Goal: Task Accomplishment & Management: Manage account settings

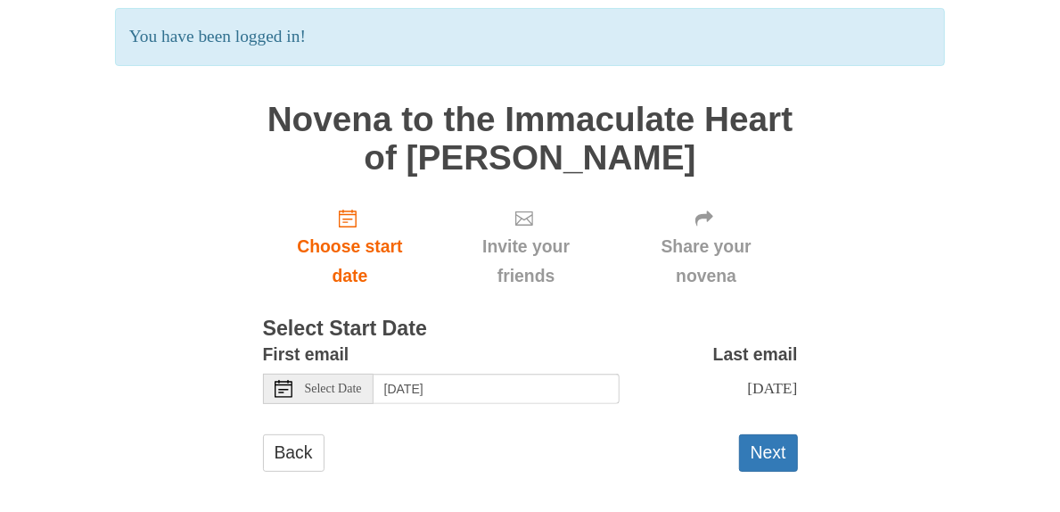
scroll to position [142, 0]
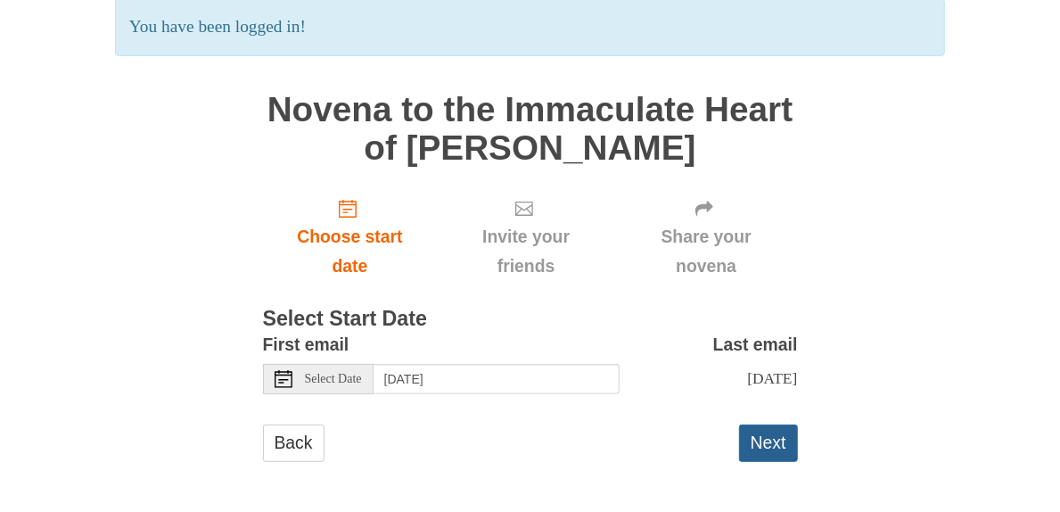
click at [767, 440] on button "Next" at bounding box center [768, 442] width 59 height 37
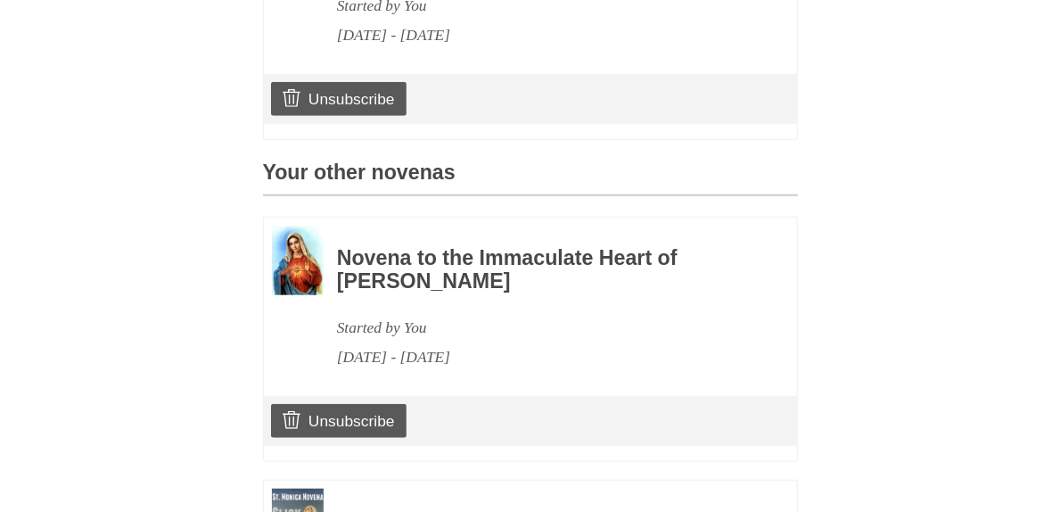
scroll to position [698, 0]
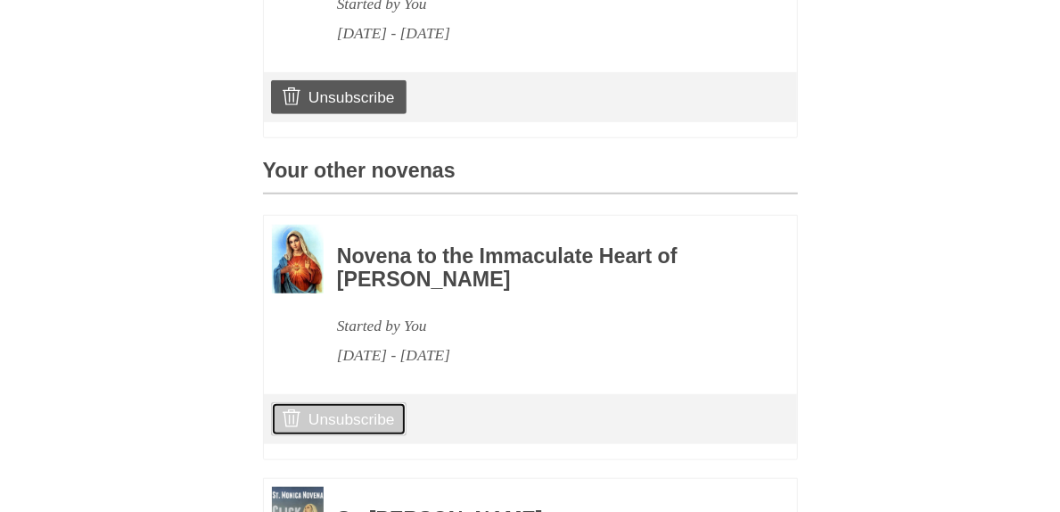
click at [361, 402] on link "Unsubscribe" at bounding box center [338, 419] width 135 height 34
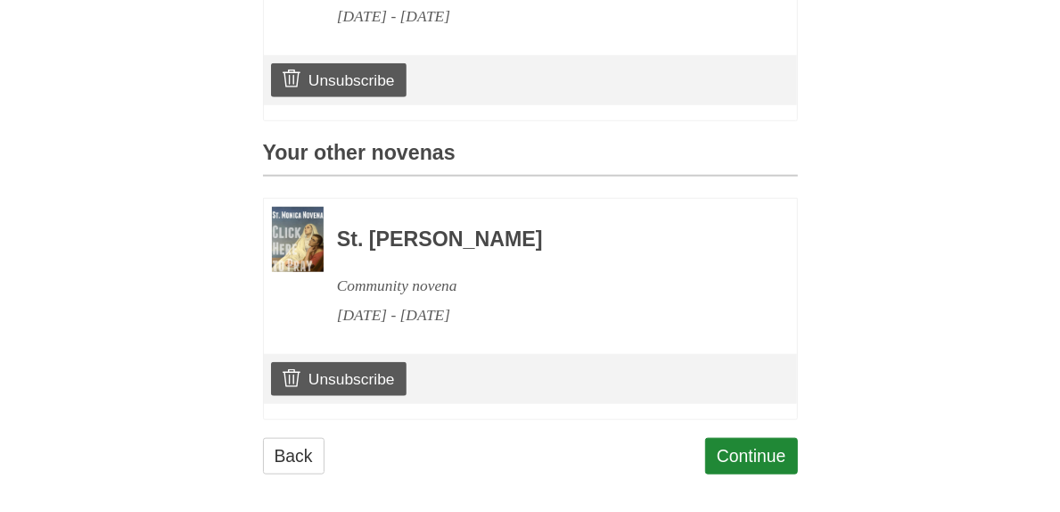
scroll to position [815, 0]
